Goal: Information Seeking & Learning: Compare options

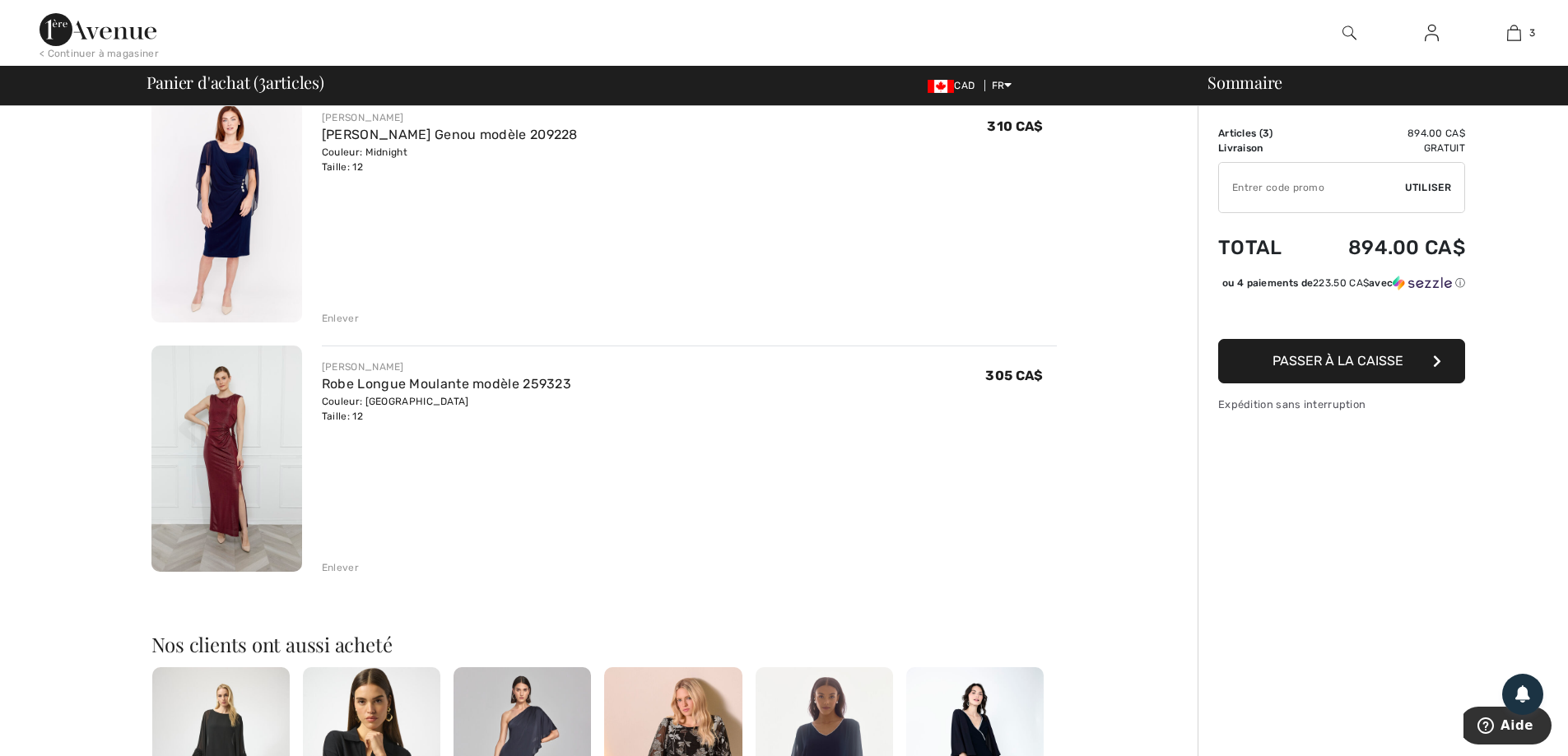
scroll to position [412, 0]
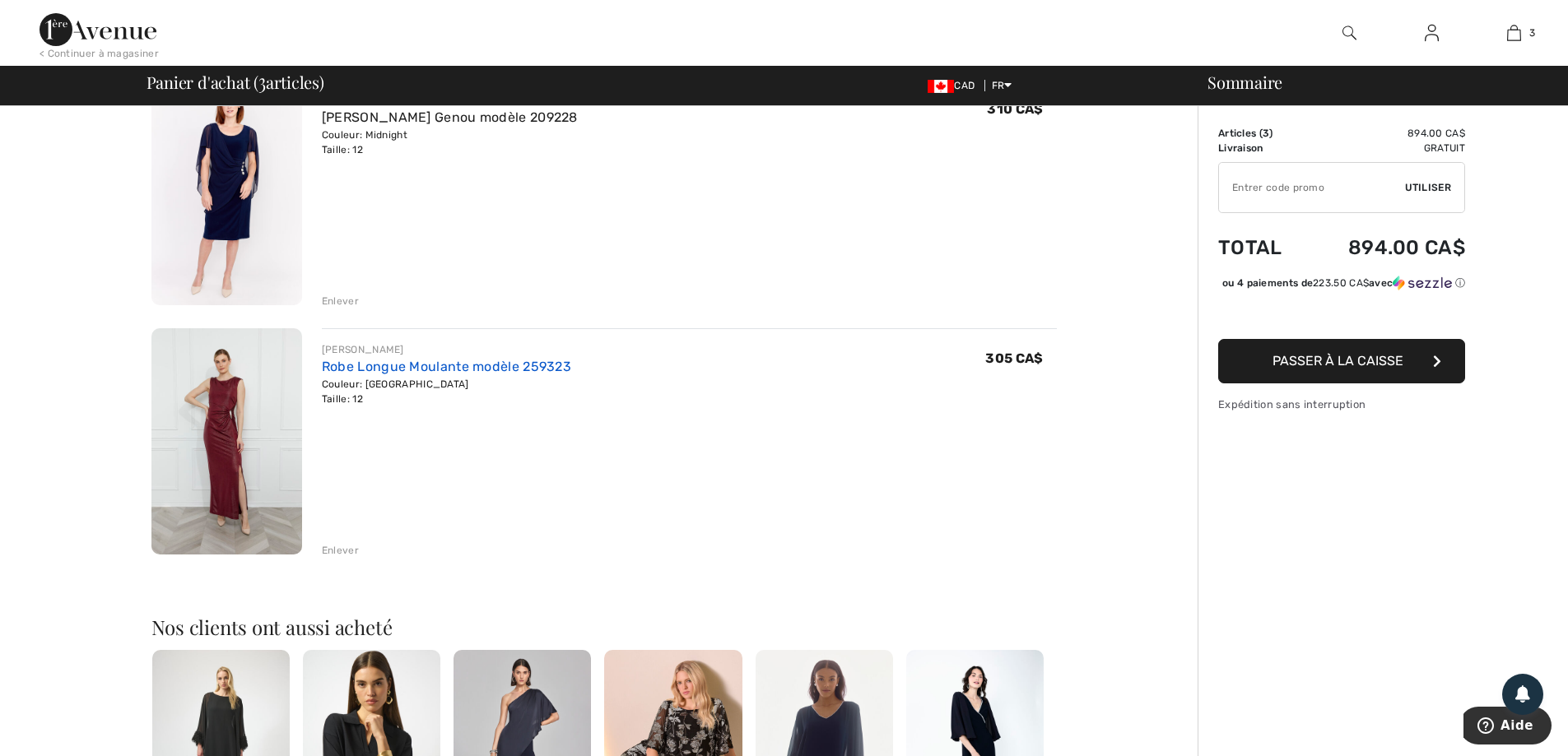
click at [458, 365] on link "Robe Longue Moulante modèle 259323" at bounding box center [446, 366] width 250 height 16
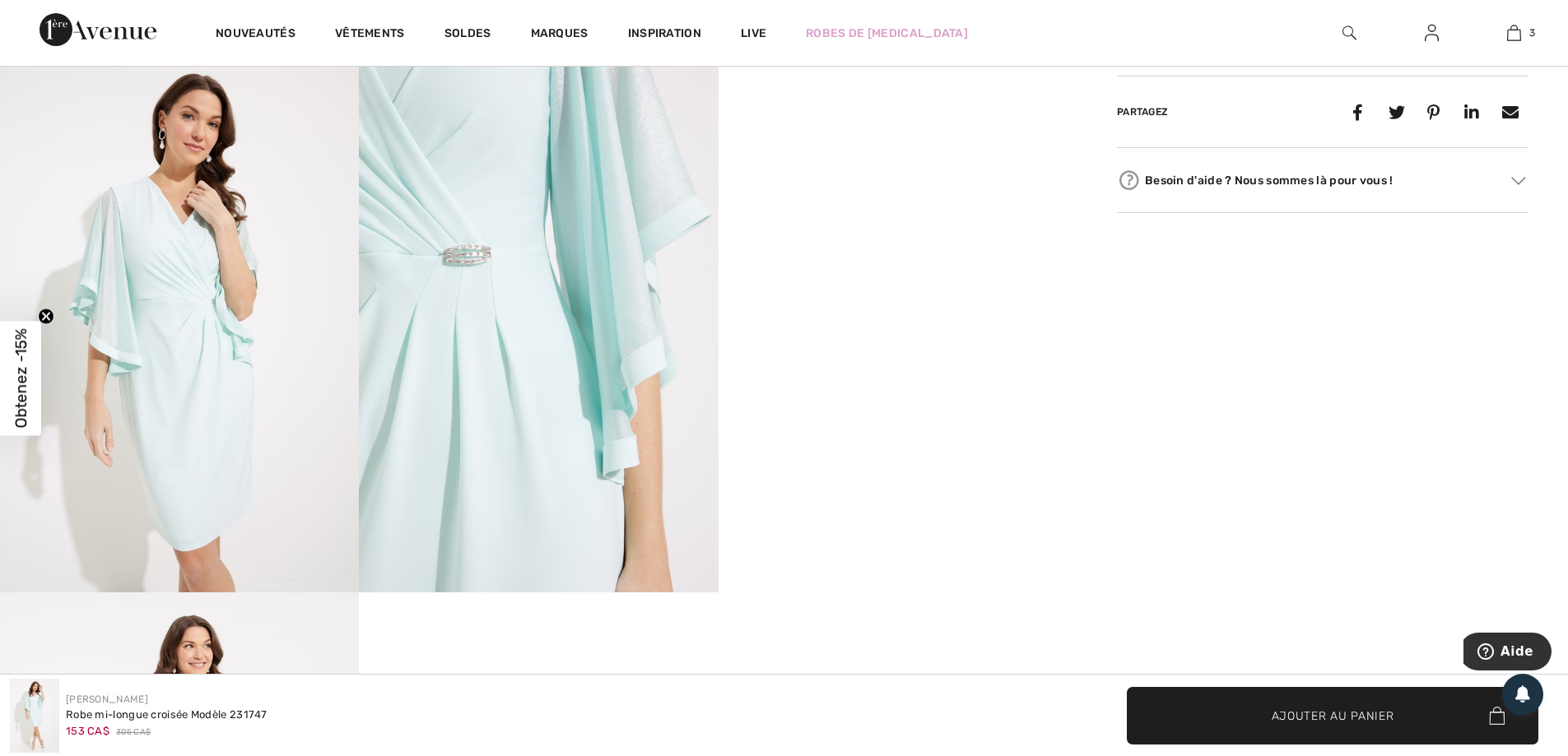
scroll to position [823, 0]
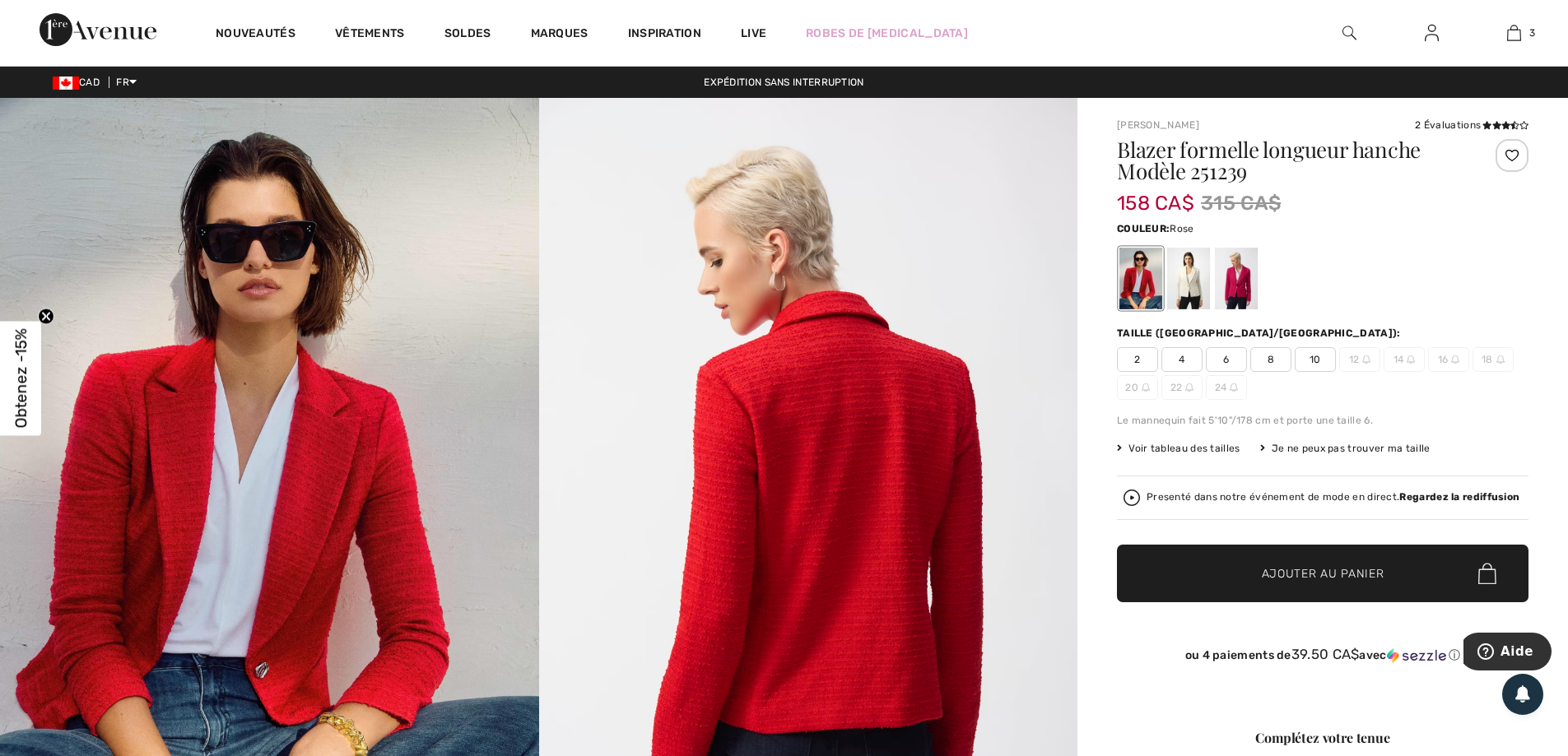
click at [1245, 301] on div at bounding box center [1236, 278] width 43 height 62
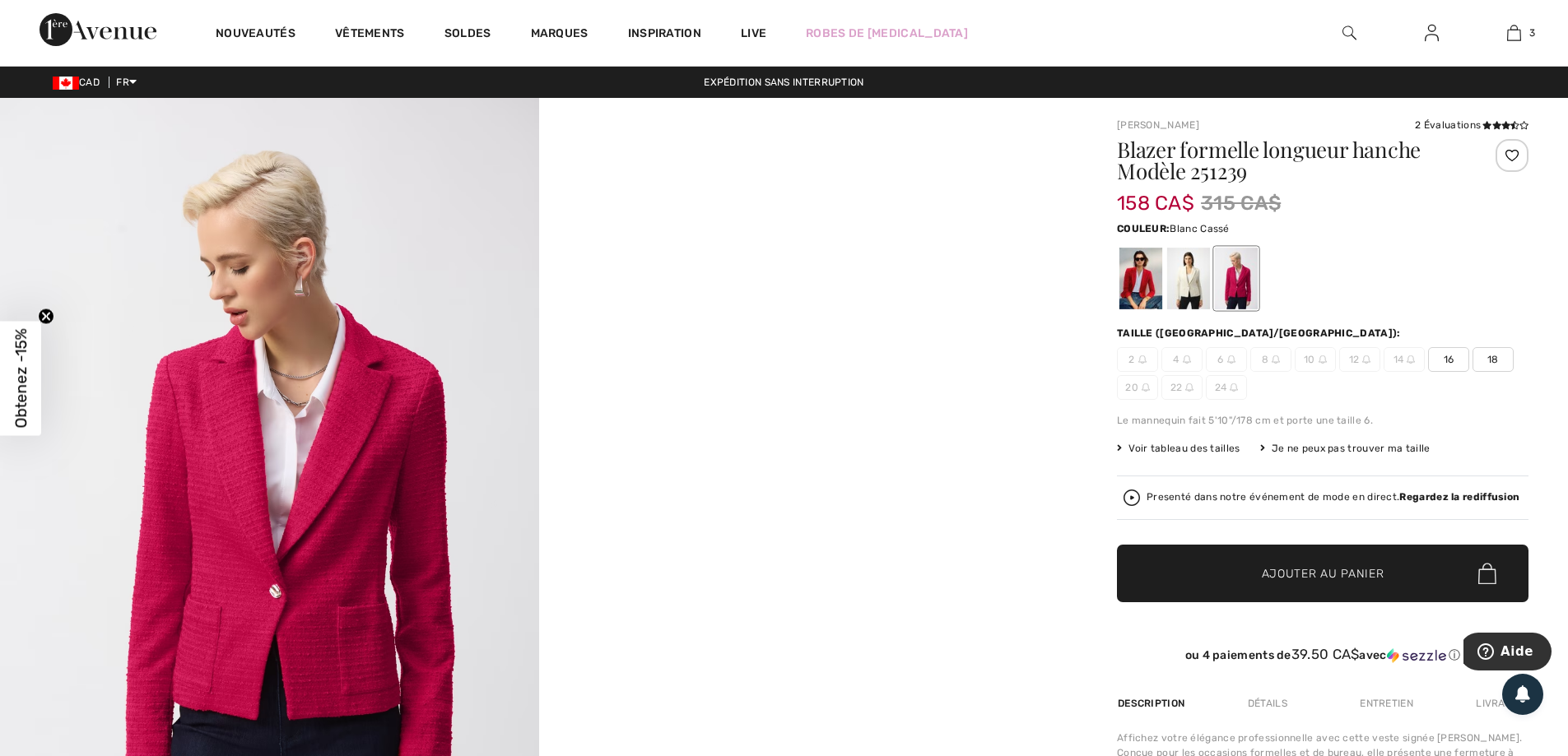
click at [1195, 302] on div at bounding box center [1188, 278] width 43 height 62
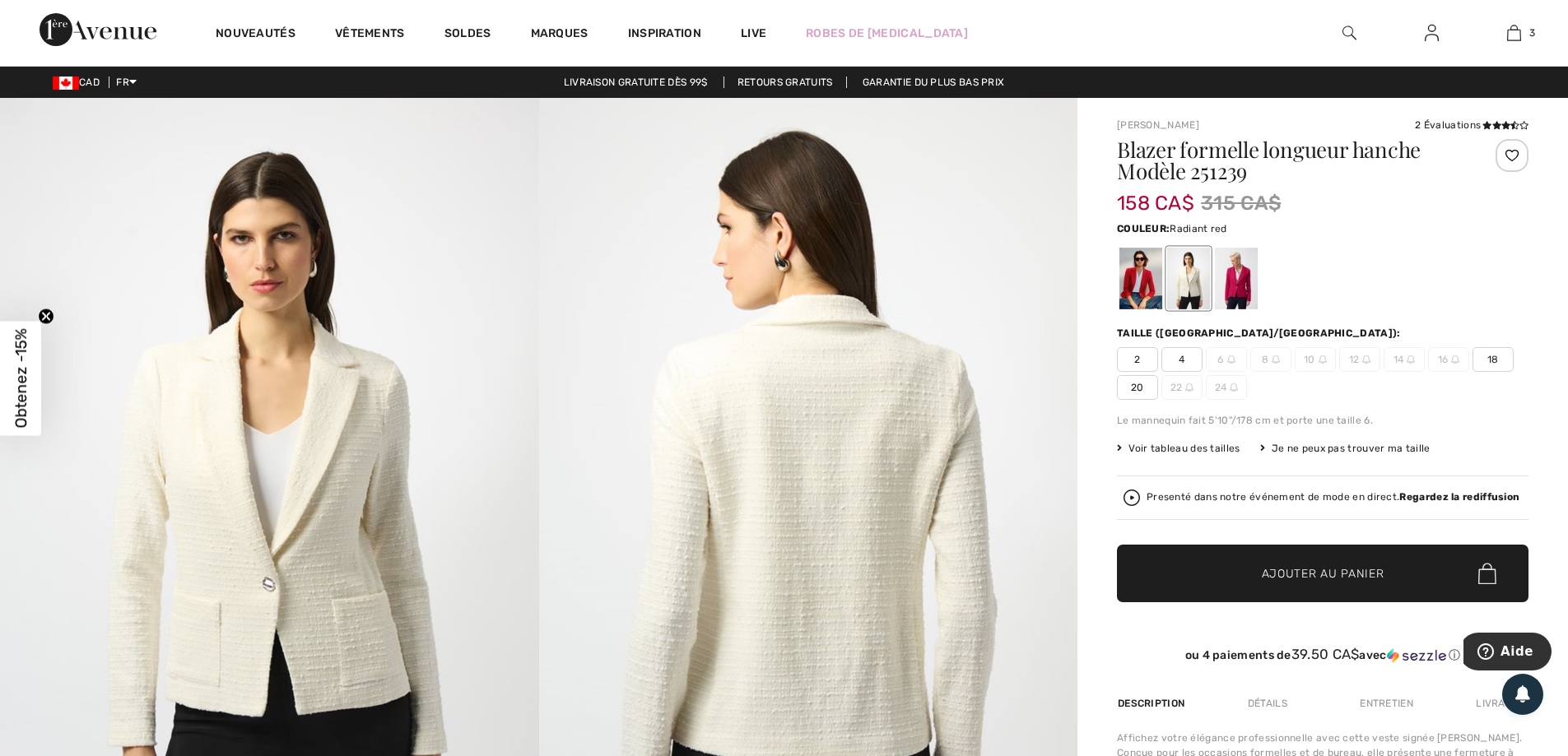
click at [1145, 300] on div at bounding box center [1141, 278] width 43 height 62
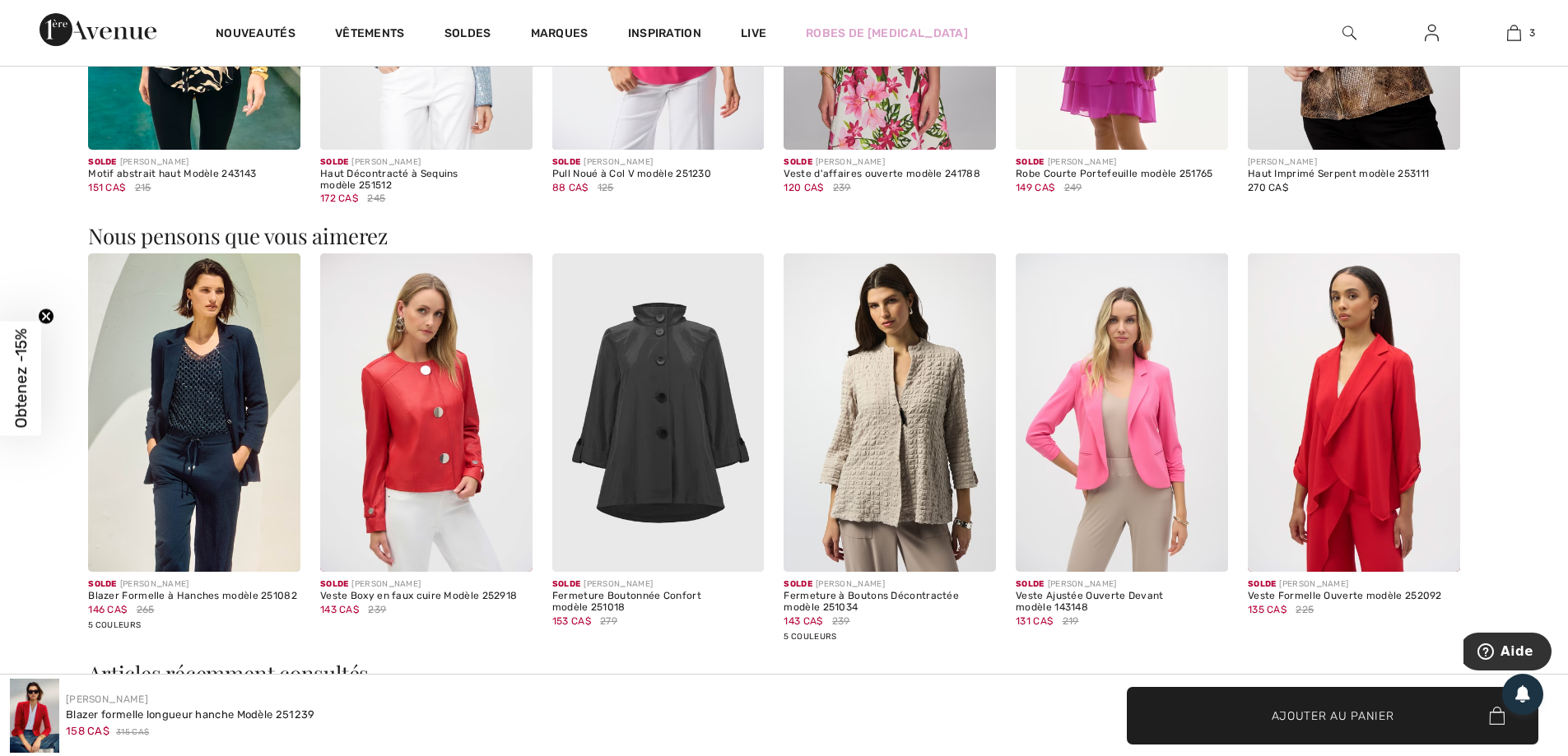
scroll to position [2798, 0]
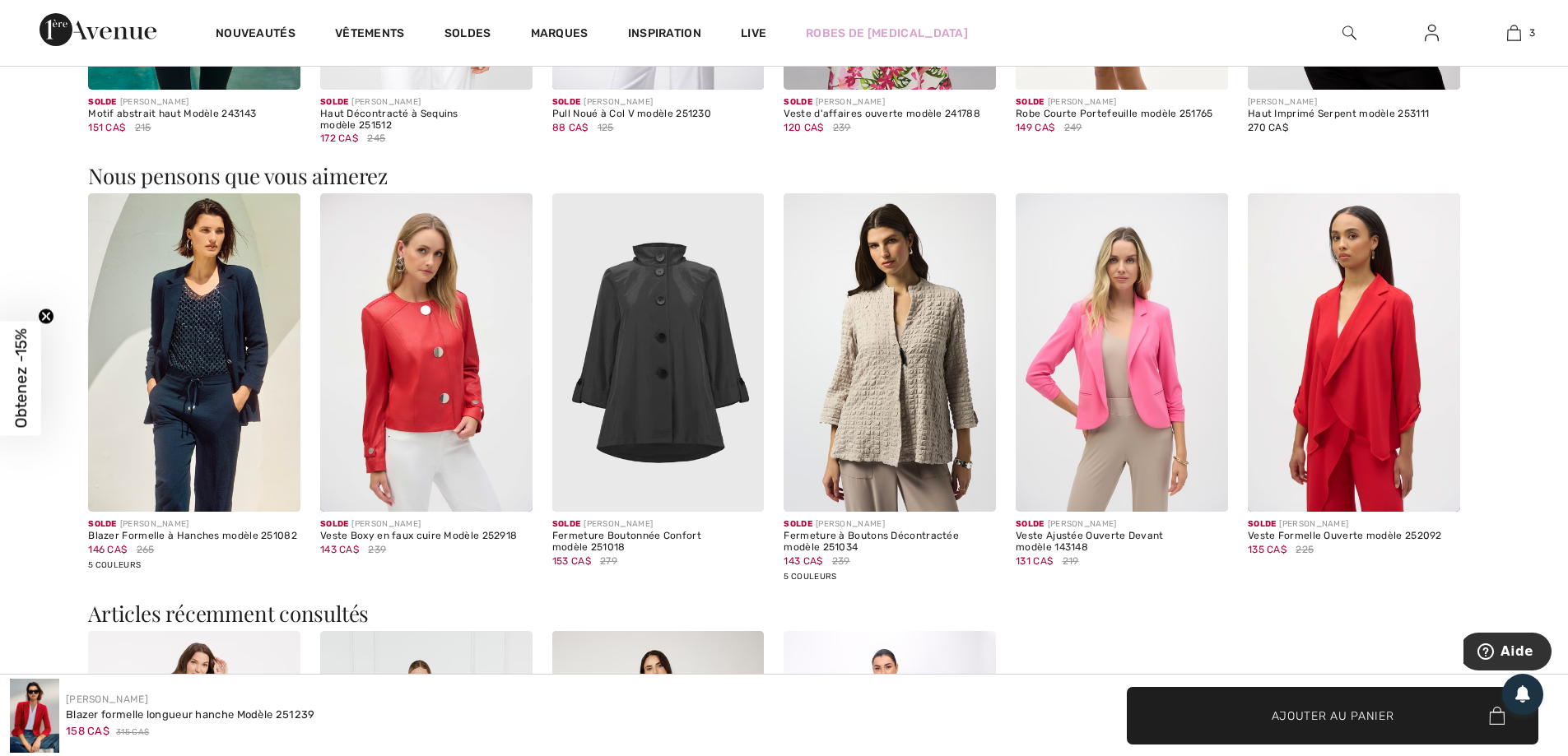
click at [451, 356] on img at bounding box center [427, 352] width 212 height 319
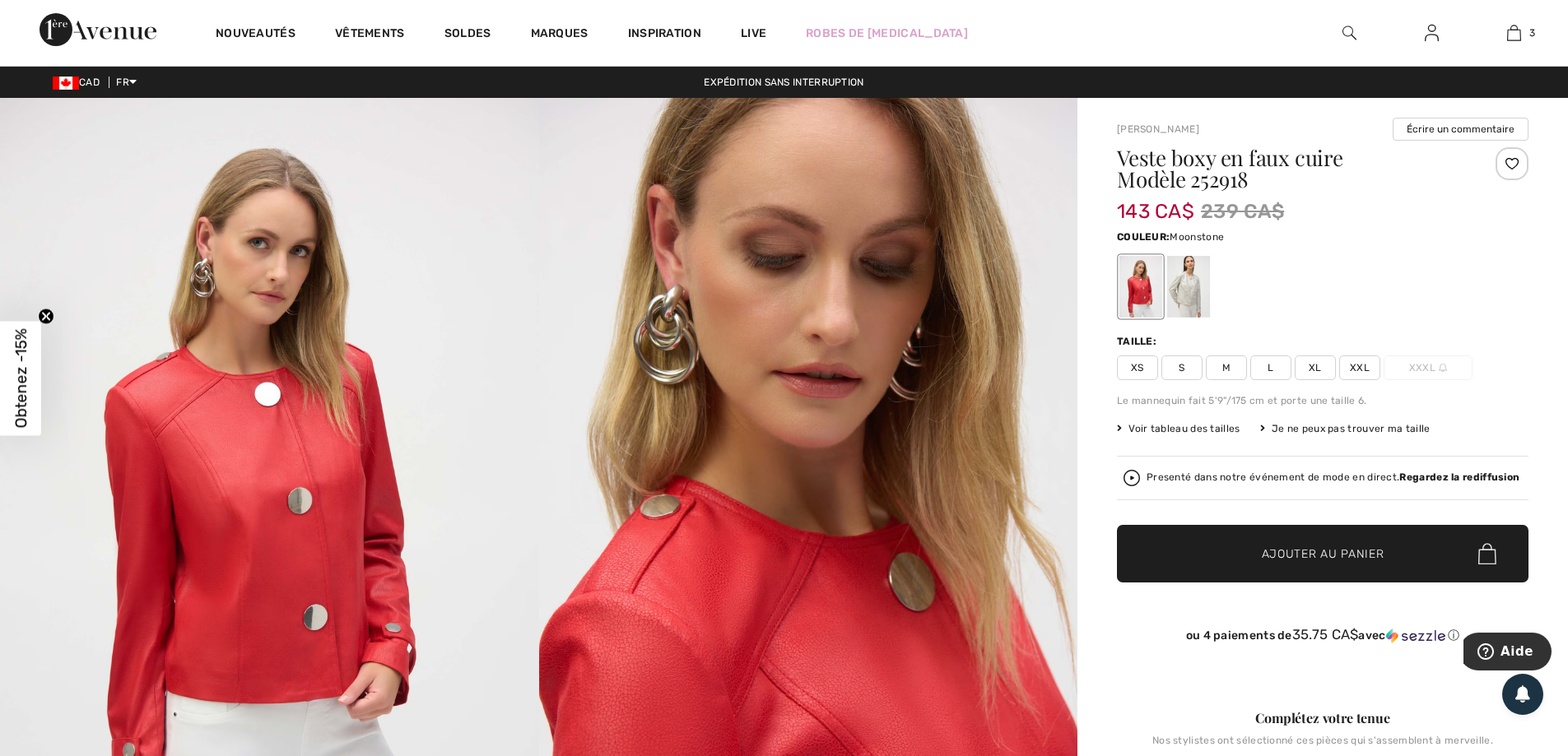
click at [1182, 294] on div at bounding box center [1188, 287] width 43 height 62
